Goal: Task Accomplishment & Management: Manage account settings

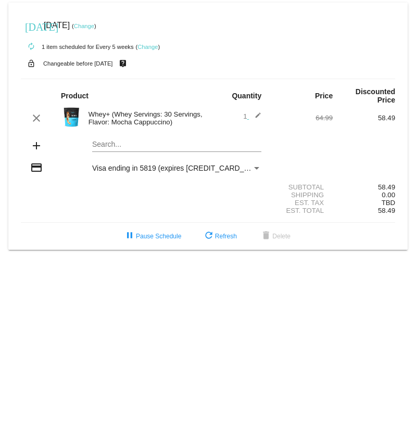
click at [258, 114] on mat-icon "edit" at bounding box center [255, 118] width 12 height 12
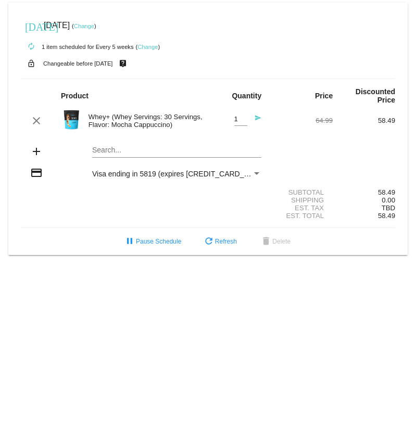
click at [246, 122] on input "1" at bounding box center [240, 120] width 13 height 8
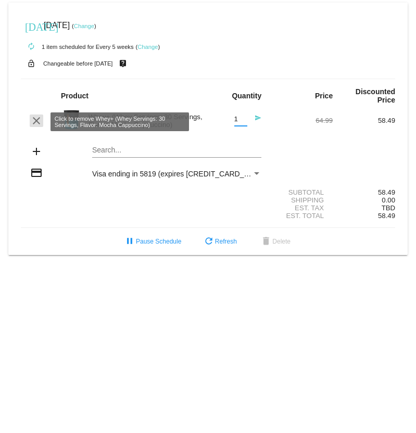
click at [38, 119] on mat-icon "clear" at bounding box center [36, 120] width 12 height 12
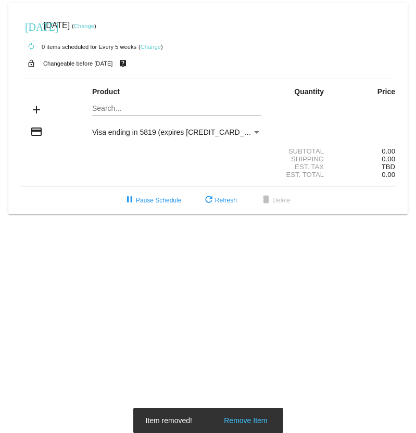
click at [37, 111] on mat-icon "add" at bounding box center [36, 110] width 12 height 12
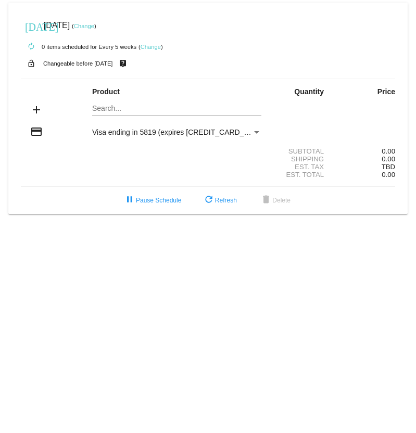
click at [141, 109] on mat-card "today Oct 21 2025 ( Change ) autorenew 0 items scheduled for Every 5 weeks ( Ch…" at bounding box center [207, 108] width 399 height 211
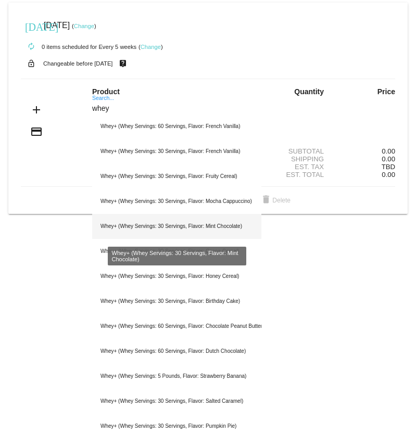
type input "whey"
click at [220, 232] on div "Whey+ (Whey Servings: 30 Servings, Flavor: Mint Chocolate)" at bounding box center [176, 226] width 169 height 25
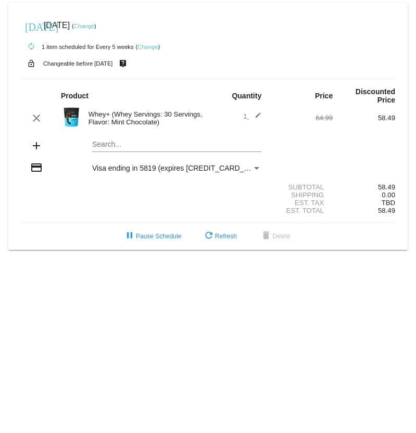
click at [94, 26] on link "Change" at bounding box center [84, 26] width 20 height 6
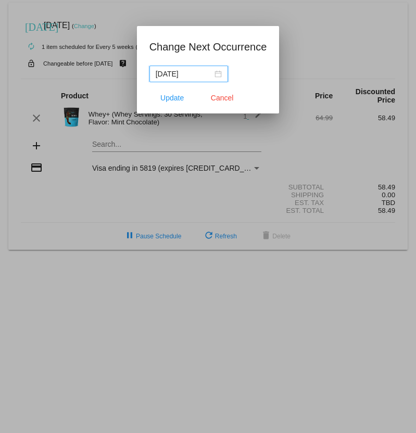
click at [187, 73] on input "[DATE]" at bounding box center [184, 73] width 57 height 11
click at [310, 48] on div at bounding box center [208, 216] width 416 height 433
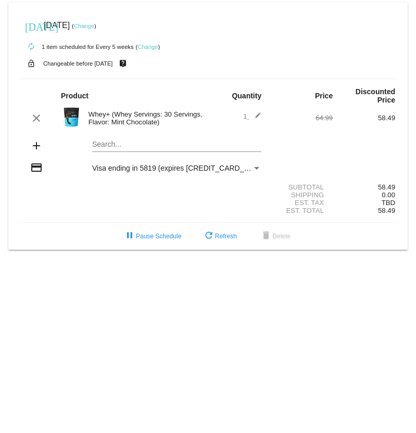
click at [247, 29] on div "today Oct 21 2025 ( Change )" at bounding box center [208, 25] width 374 height 21
click at [246, 29] on div "today Oct 21 2025 ( Change )" at bounding box center [208, 25] width 374 height 21
click at [172, 48] on div "autorenew 1 item scheduled for Every 5 weeks ( Change )" at bounding box center [208, 46] width 374 height 21
click at [125, 118] on div "Whey+ (Whey Servings: 30 Servings, Flavor: Mint Chocolate)" at bounding box center [145, 118] width 125 height 16
click at [71, 117] on img at bounding box center [71, 117] width 21 height 21
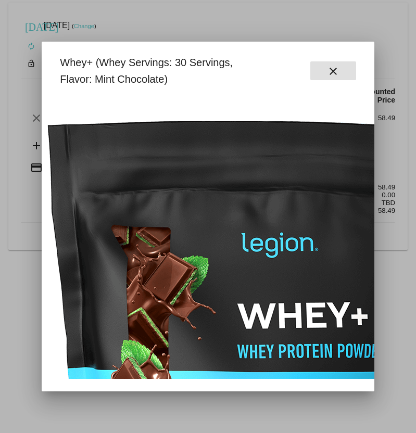
scroll to position [0, 80]
click at [337, 74] on mat-icon "close" at bounding box center [333, 71] width 12 height 12
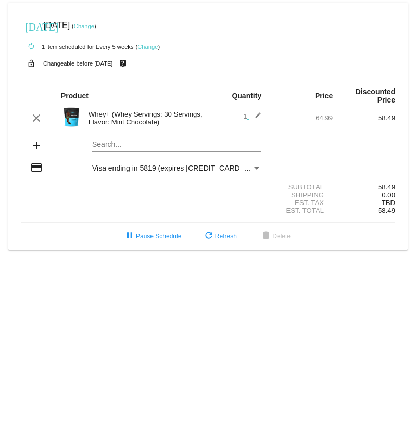
click at [193, 83] on mat-card-content "Product Quantity Price Discounted Price clear Whey+ (Whey Servings: 30 Servings…" at bounding box center [208, 151] width 374 height 144
click at [94, 27] on link "Change" at bounding box center [84, 26] width 20 height 6
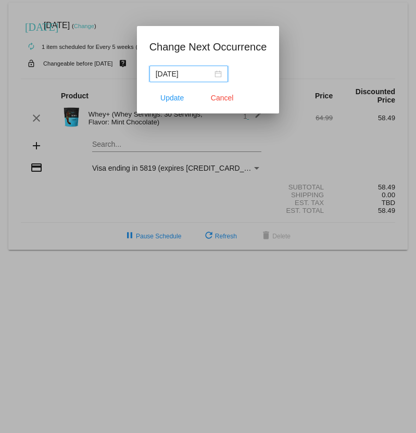
click at [217, 73] on div "[DATE]" at bounding box center [189, 73] width 66 height 11
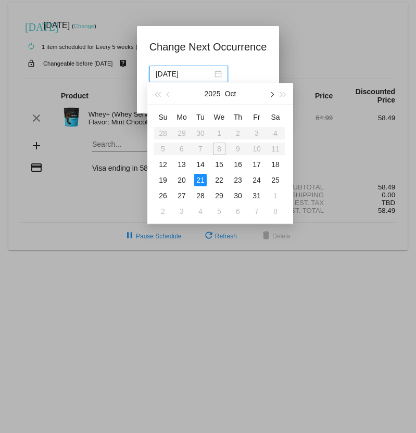
click at [271, 96] on span "button" at bounding box center [271, 94] width 5 height 5
click at [184, 178] on div "17" at bounding box center [181, 180] width 12 height 12
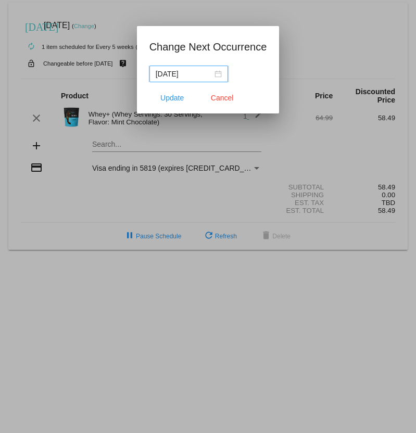
click at [216, 71] on div "[DATE]" at bounding box center [189, 73] width 66 height 11
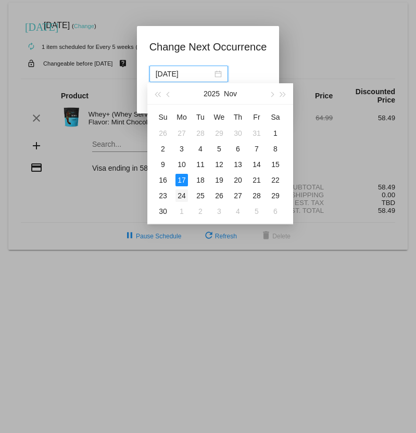
click at [184, 196] on div "24" at bounding box center [181, 195] width 12 height 12
type input "[DATE]"
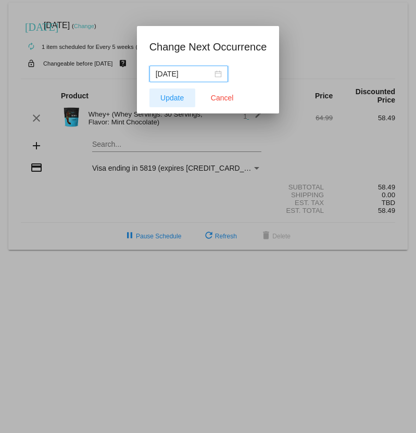
click at [173, 96] on span "Update" at bounding box center [171, 98] width 23 height 8
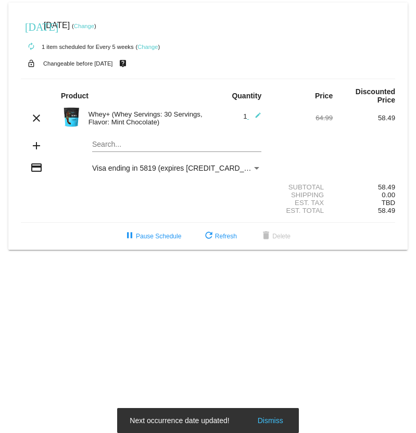
click at [198, 33] on div "[DATE] [DATE] ( Change )" at bounding box center [208, 25] width 374 height 21
